Goal: Navigation & Orientation: Find specific page/section

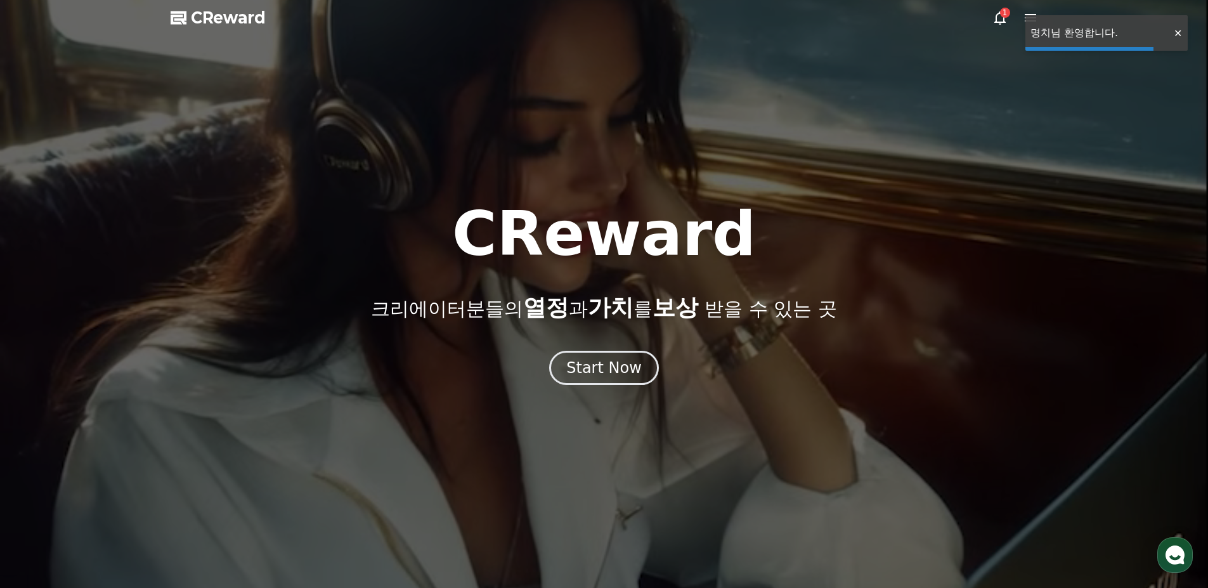
click at [602, 374] on div "Start Now" at bounding box center [603, 368] width 75 height 20
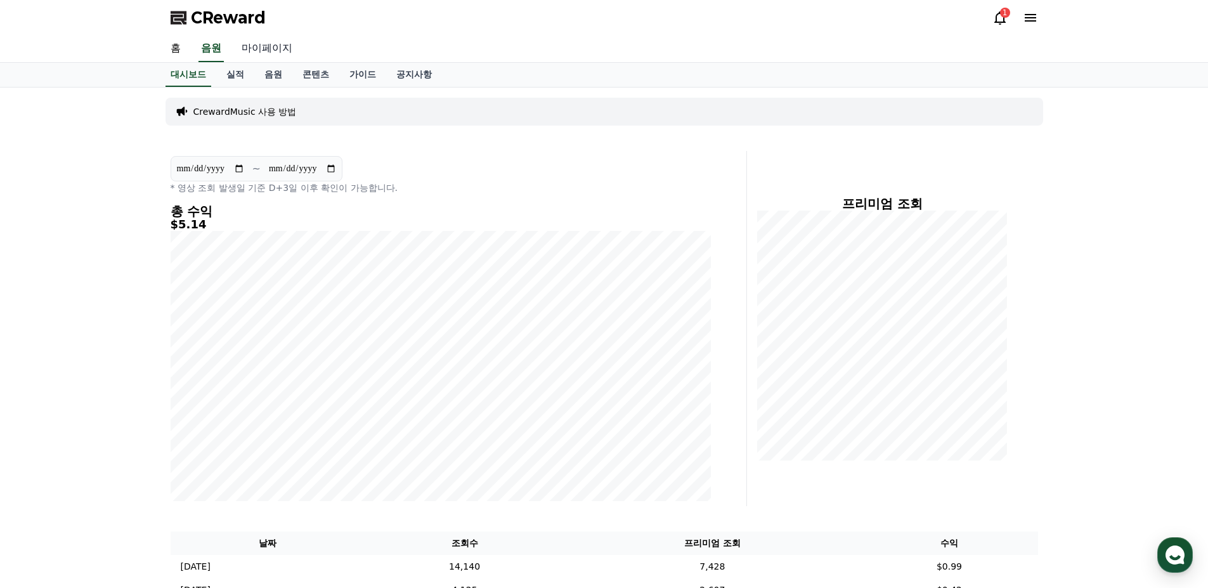
click at [249, 49] on link "마이페이지" at bounding box center [266, 49] width 71 height 27
select select "**********"
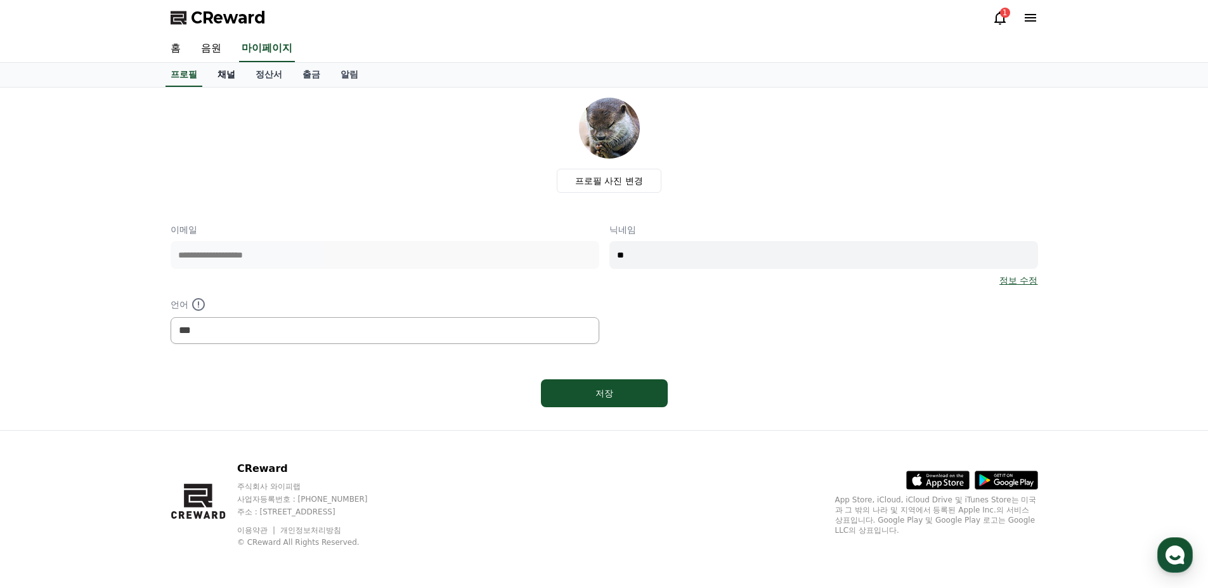
click at [228, 81] on link "채널" at bounding box center [226, 75] width 38 height 24
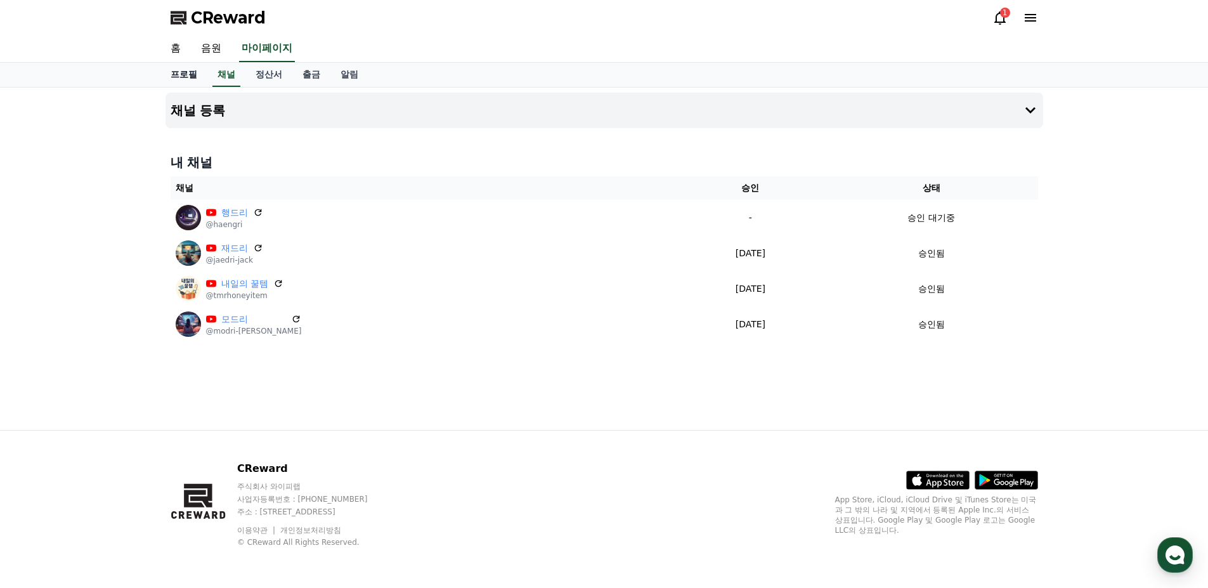
click at [195, 71] on link "프로필" at bounding box center [183, 75] width 47 height 24
select select "**********"
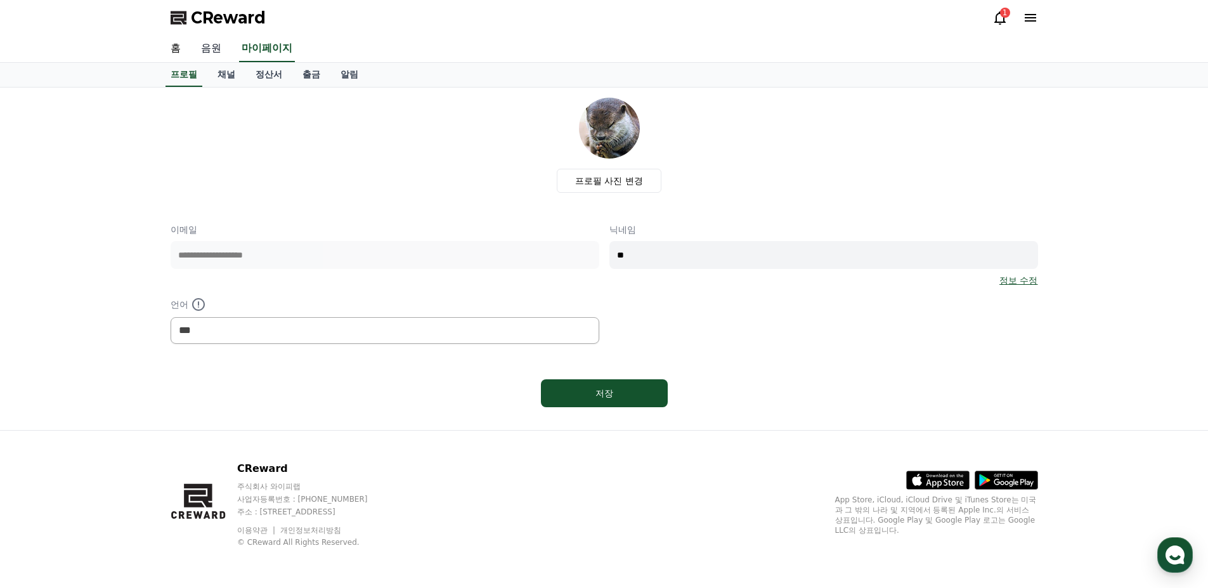
click at [218, 54] on link "음원" at bounding box center [211, 49] width 41 height 27
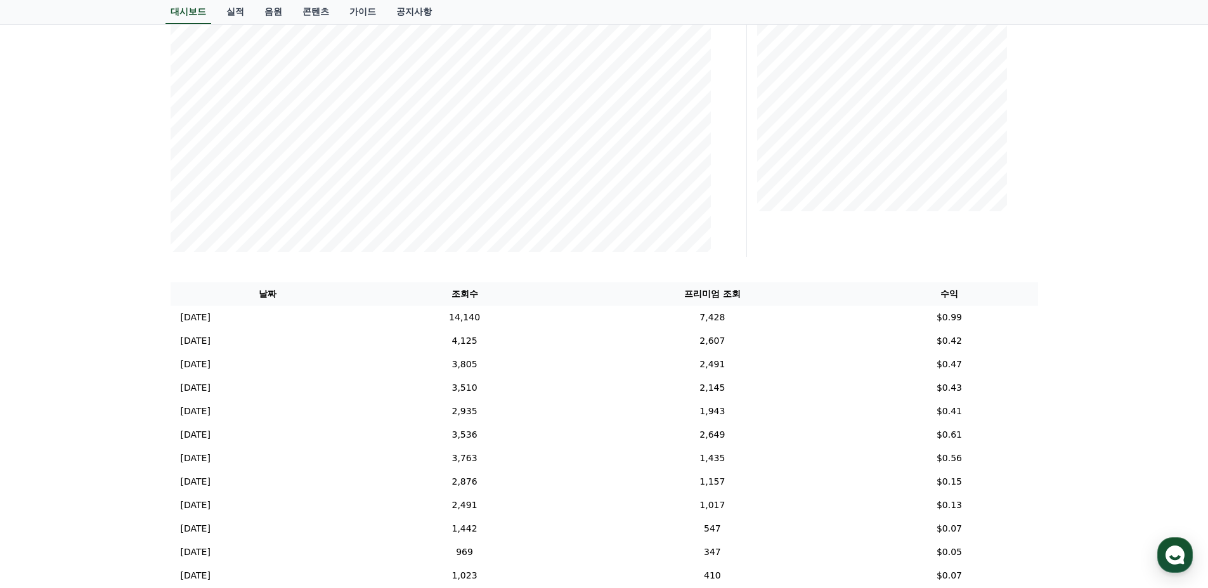
scroll to position [317, 0]
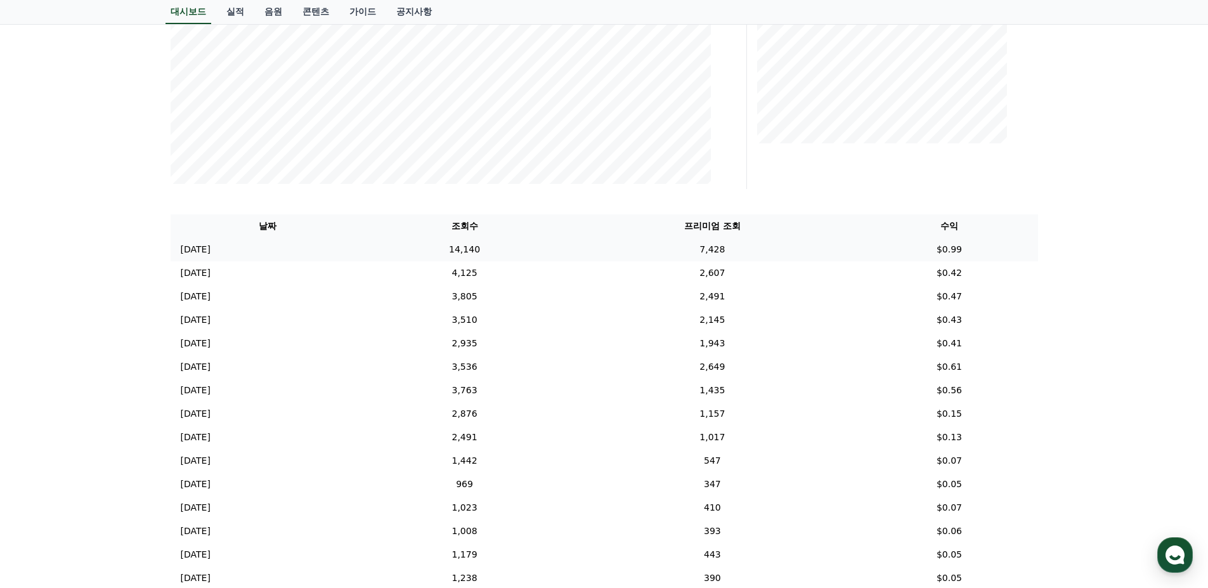
click at [292, 254] on td "[DATE] 09/20" at bounding box center [268, 249] width 195 height 23
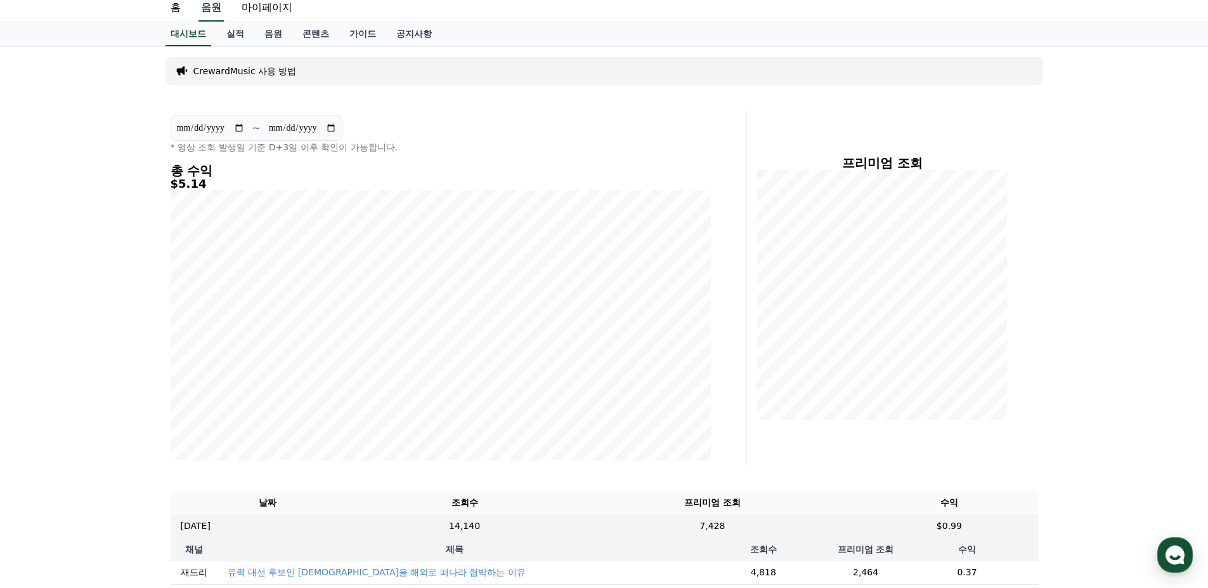
scroll to position [0, 0]
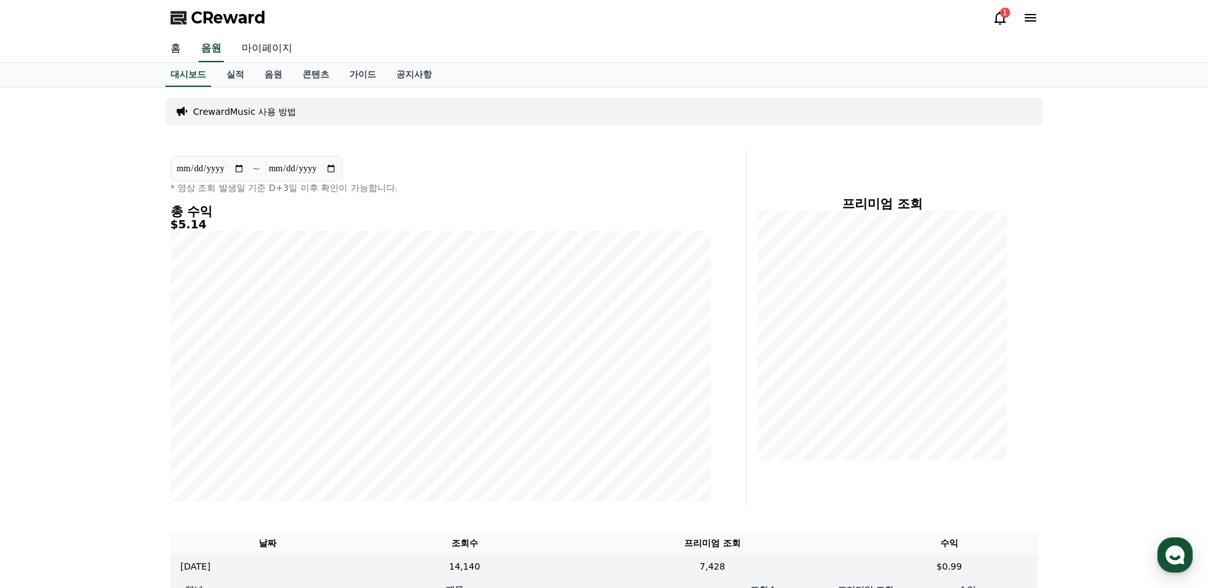
click at [270, 52] on link "마이페이지" at bounding box center [266, 49] width 71 height 27
select select "**********"
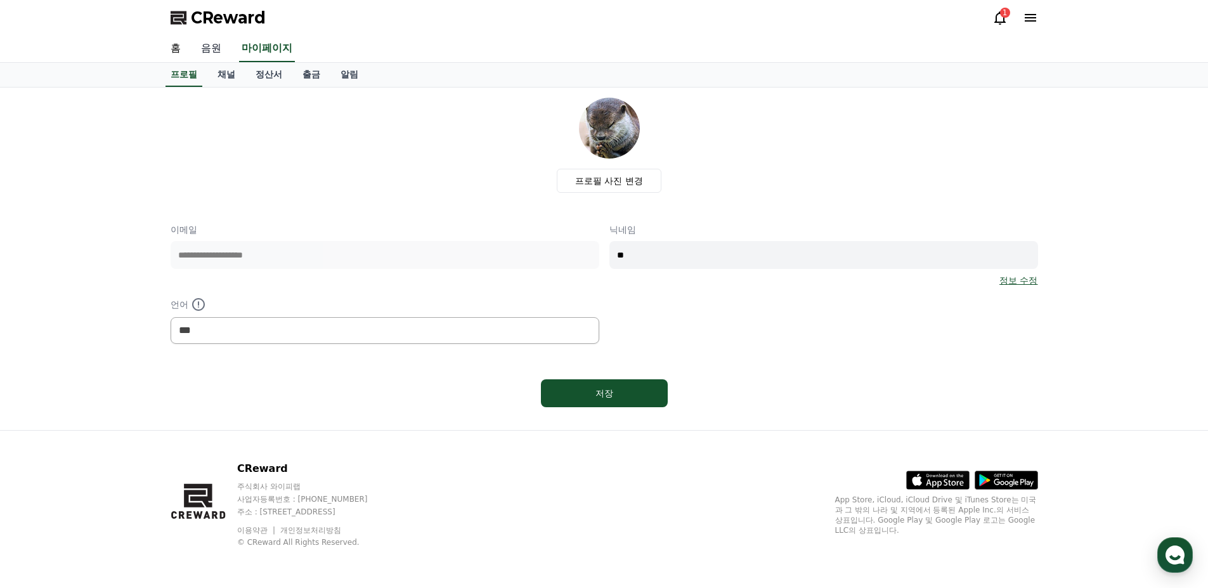
click at [224, 48] on link "음원" at bounding box center [211, 49] width 41 height 27
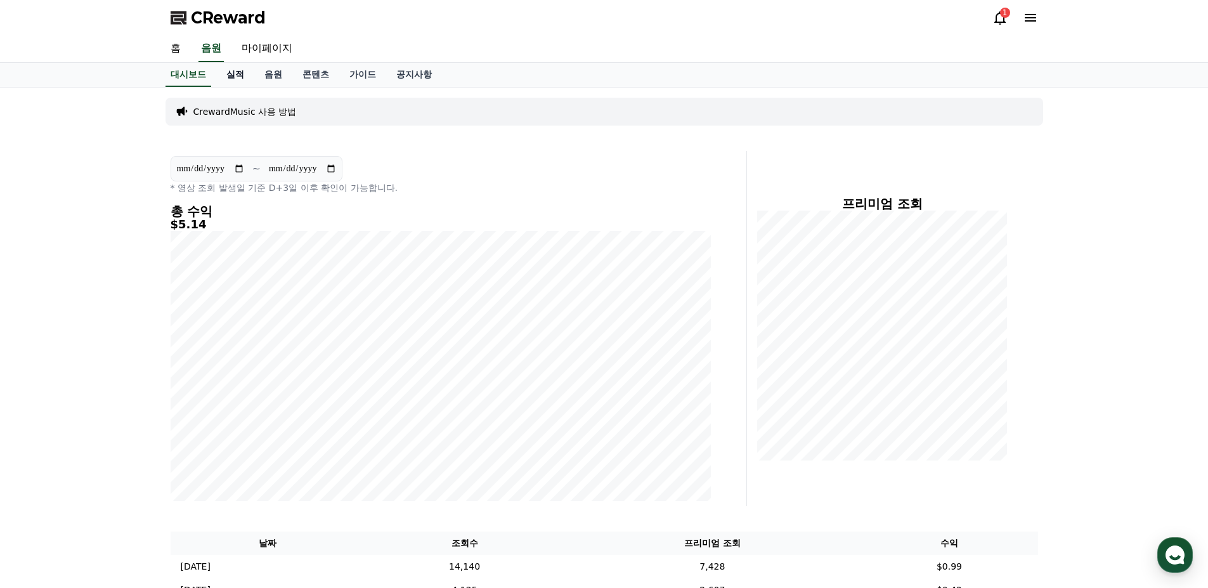
click at [238, 75] on link "실적" at bounding box center [235, 75] width 38 height 24
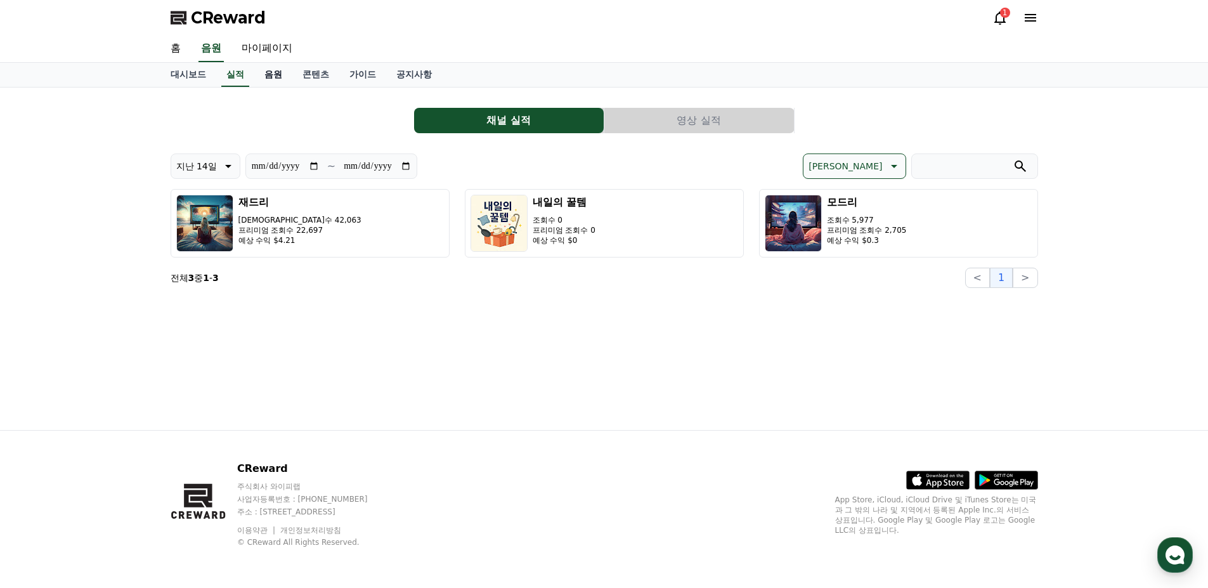
click at [270, 74] on link "음원" at bounding box center [273, 75] width 38 height 24
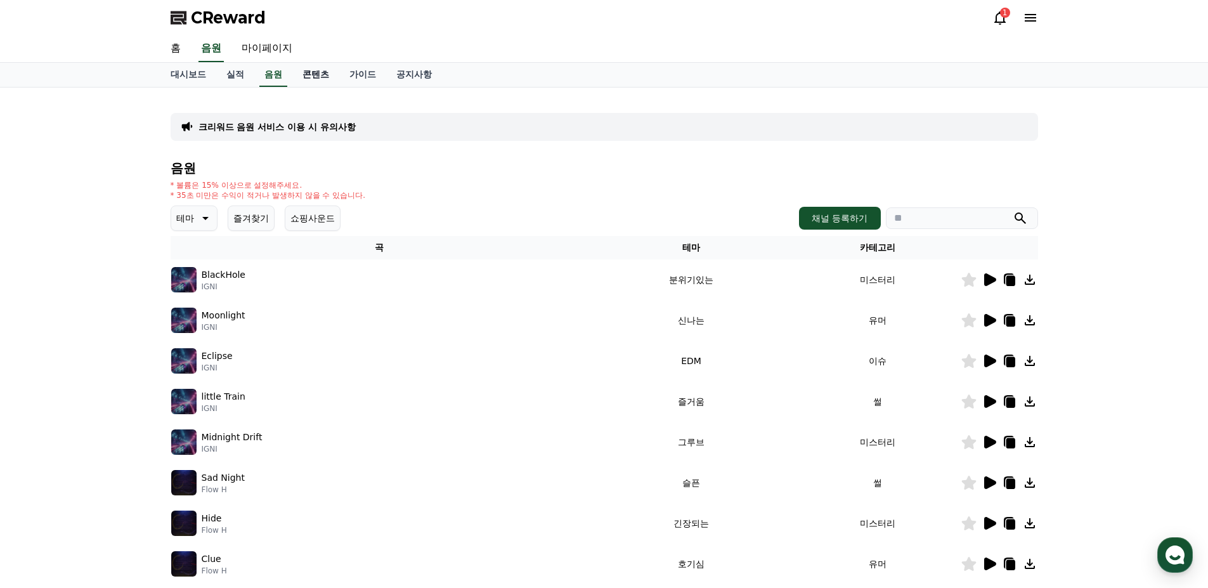
click at [309, 76] on link "콘텐츠" at bounding box center [315, 75] width 47 height 24
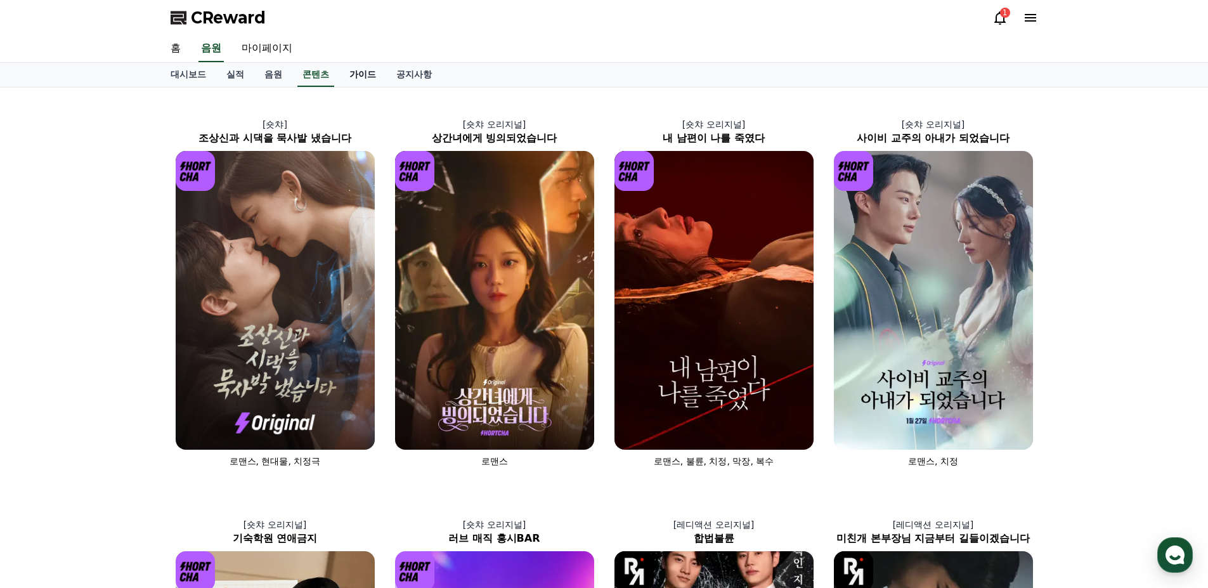
click at [363, 77] on link "가이드" at bounding box center [362, 75] width 47 height 24
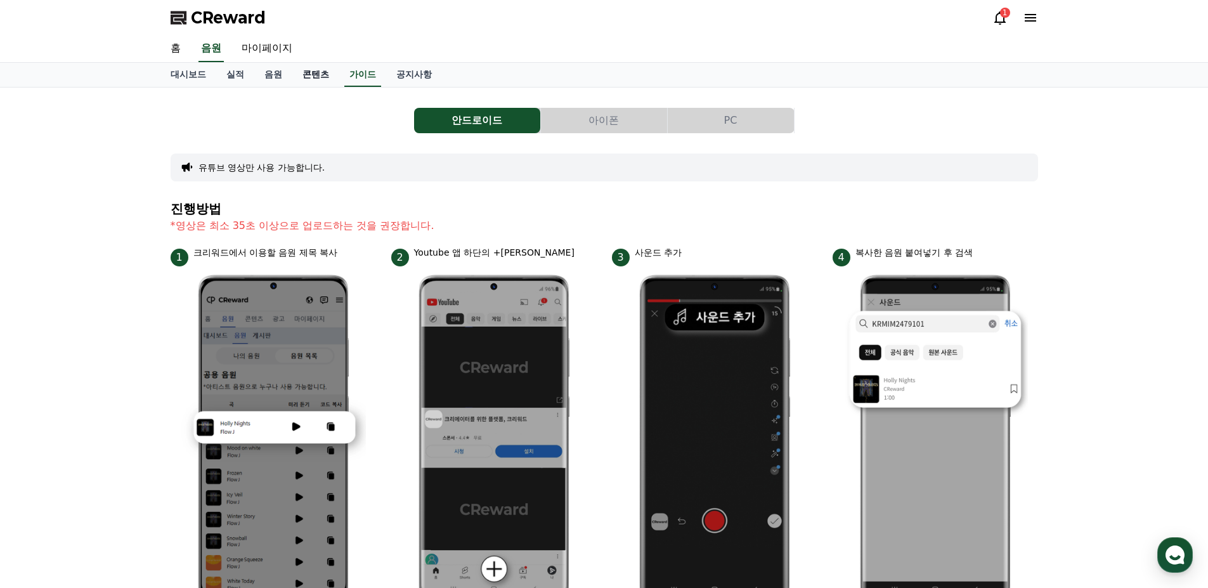
click at [309, 75] on link "콘텐츠" at bounding box center [315, 75] width 47 height 24
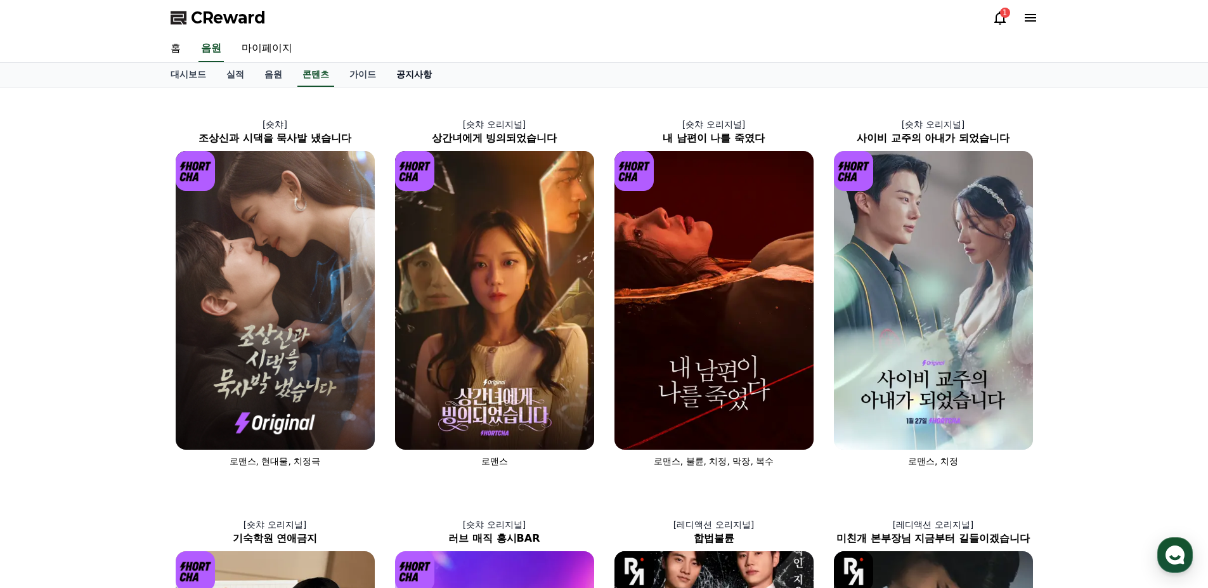
click at [410, 74] on link "공지사항" at bounding box center [414, 75] width 56 height 24
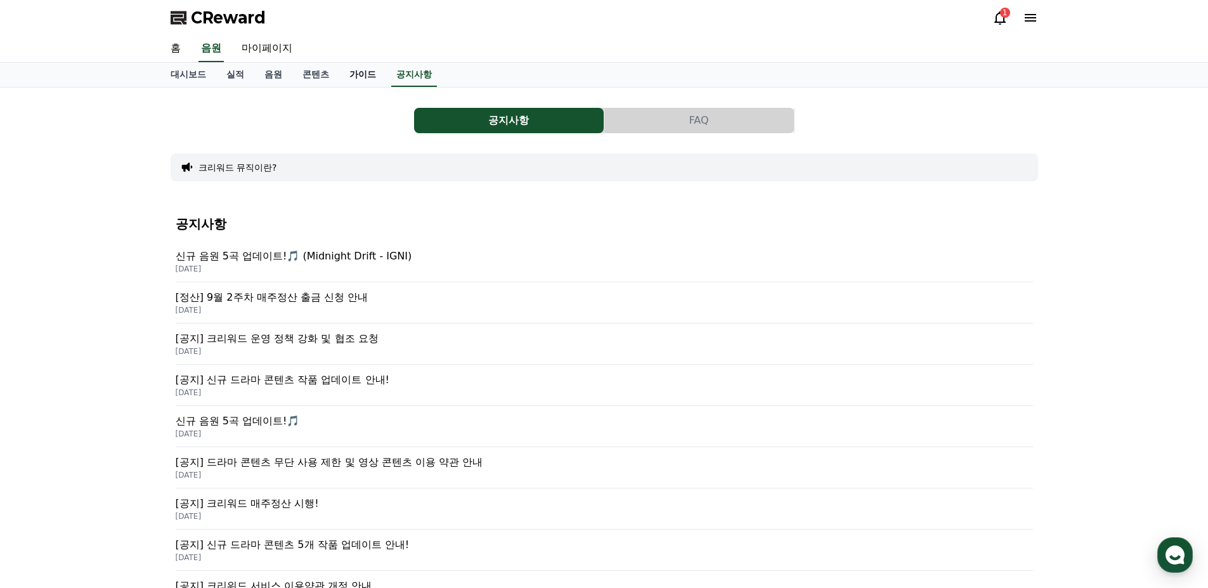
click at [377, 72] on link "가이드" at bounding box center [362, 75] width 47 height 24
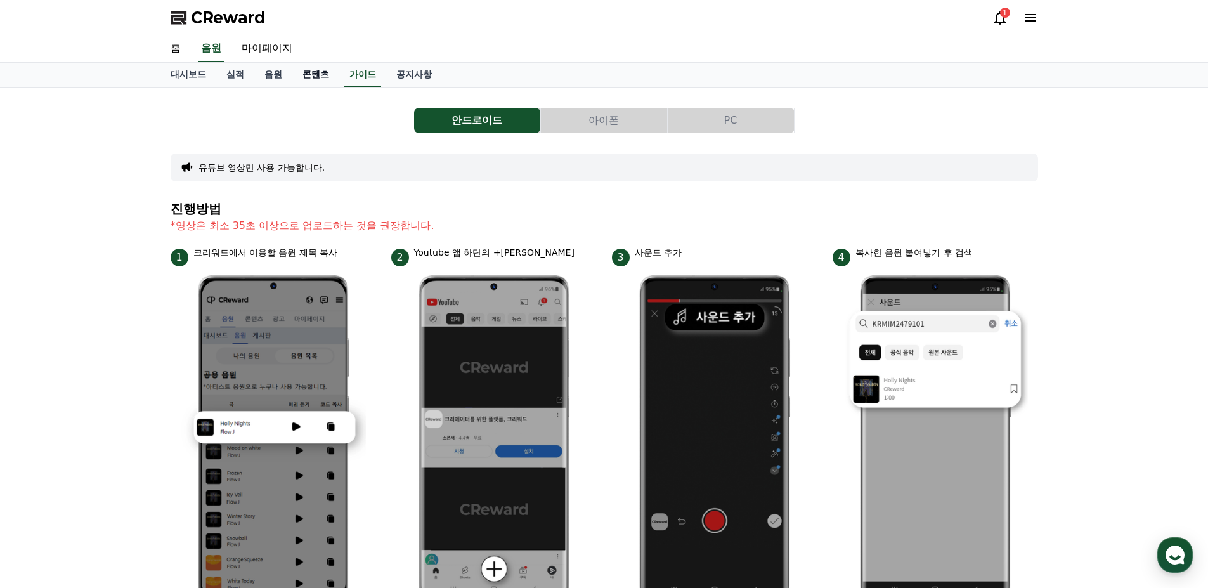
click at [321, 70] on link "콘텐츠" at bounding box center [315, 75] width 47 height 24
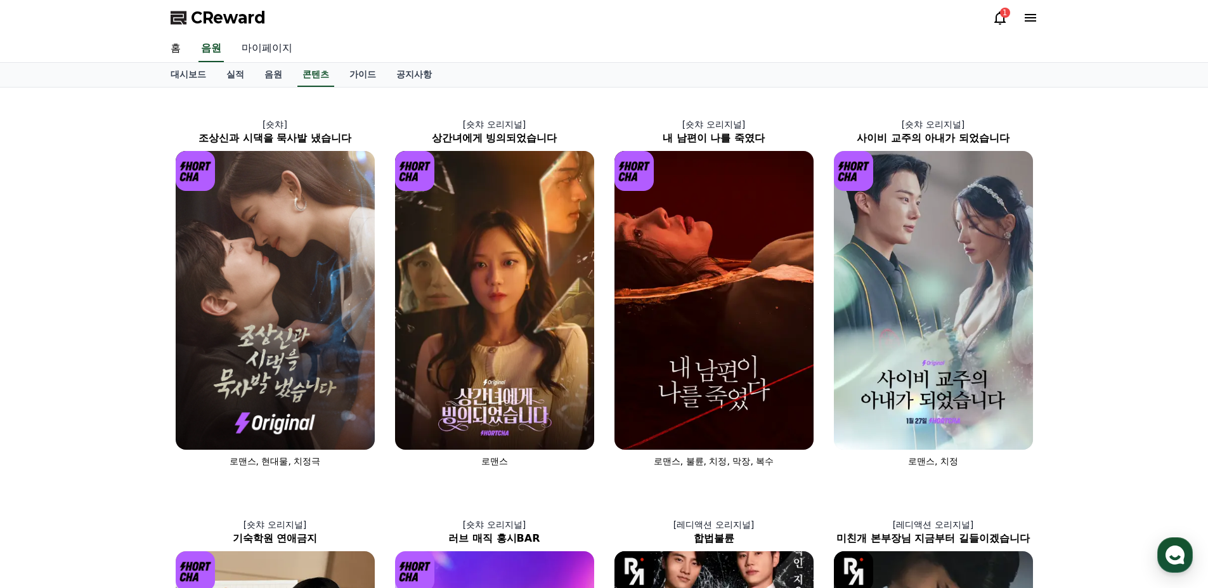
click at [268, 51] on link "마이페이지" at bounding box center [266, 49] width 71 height 27
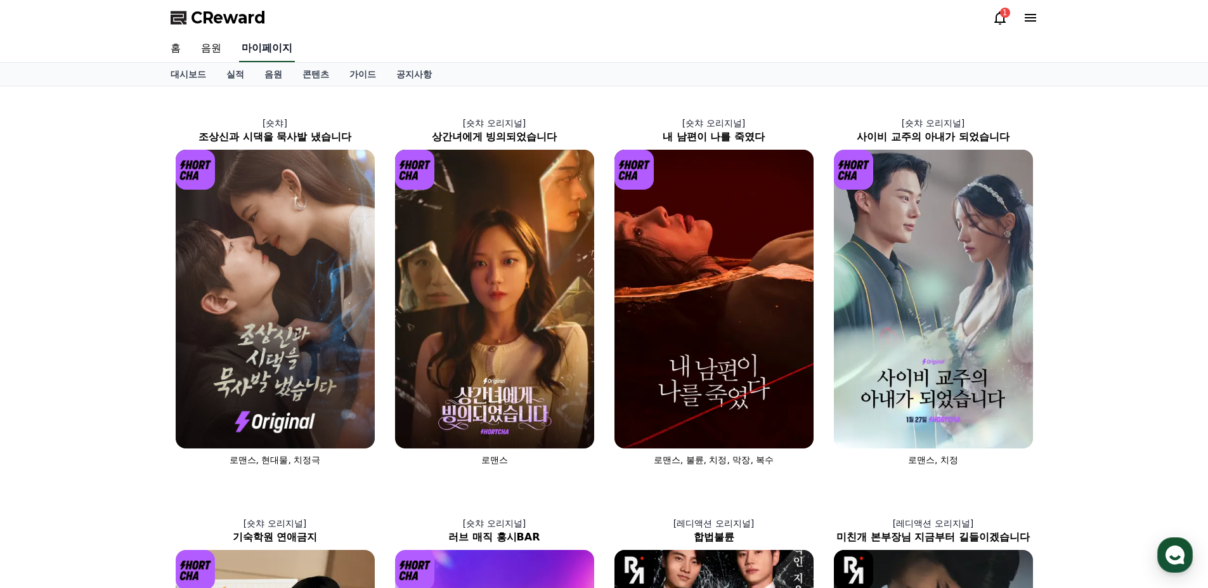
select select "**********"
